Goal: Transaction & Acquisition: Purchase product/service

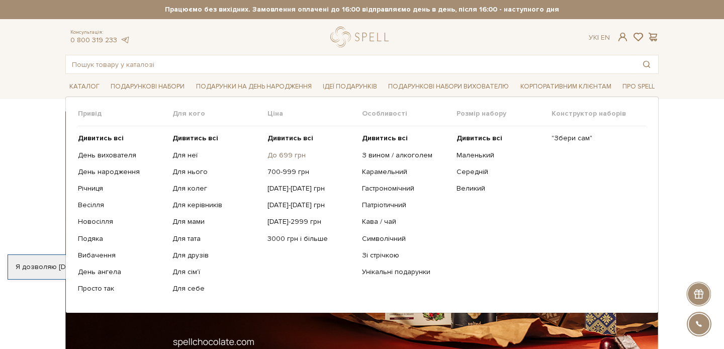
click at [288, 153] on link "До 699 грн" at bounding box center [310, 155] width 87 height 9
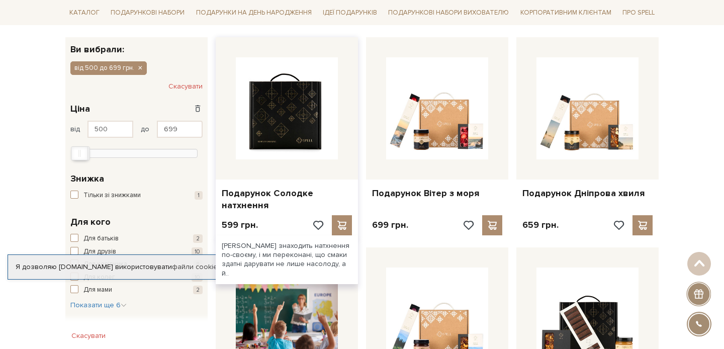
scroll to position [156, 0]
click at [298, 155] on img at bounding box center [287, 108] width 102 height 102
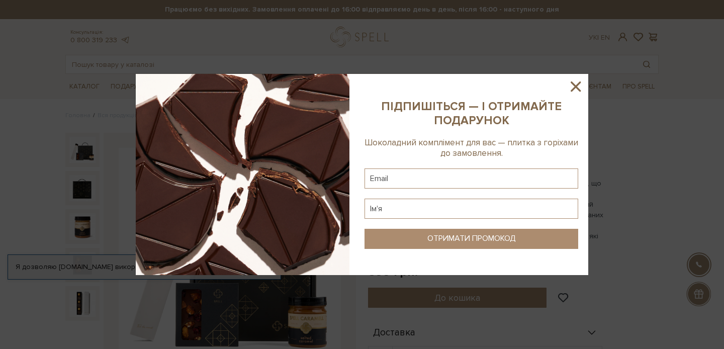
click at [576, 82] on icon at bounding box center [575, 86] width 17 height 17
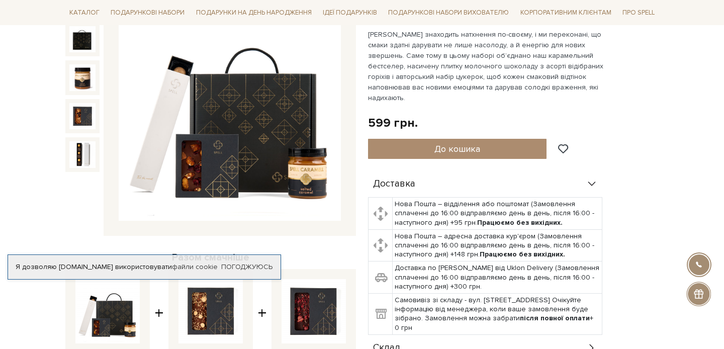
scroll to position [150, 0]
